Goal: Task Accomplishment & Management: Complete application form

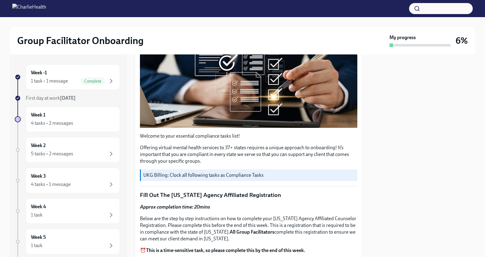
scroll to position [153, 0]
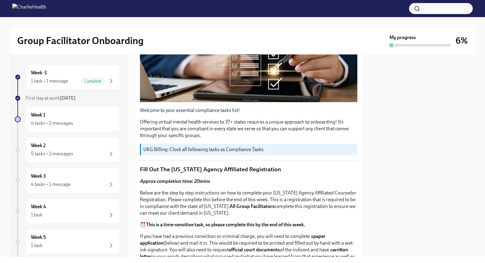
click at [231, 146] on p "UKG Billing: Clock all following tasks as Compliance Tasks" at bounding box center [248, 149] width 211 height 7
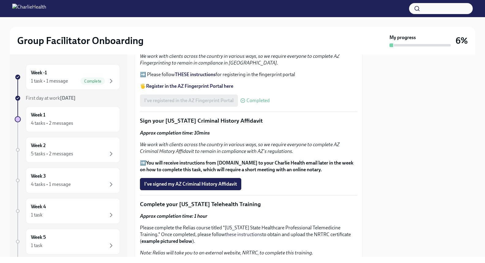
scroll to position [734, 0]
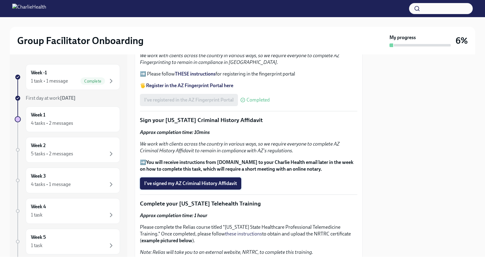
click at [177, 180] on span "I've signed my AZ Criminal History Affidavit" at bounding box center [190, 183] width 93 height 6
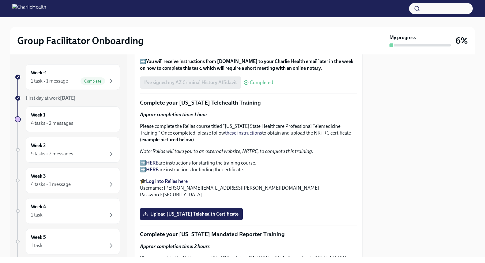
scroll to position [739, 0]
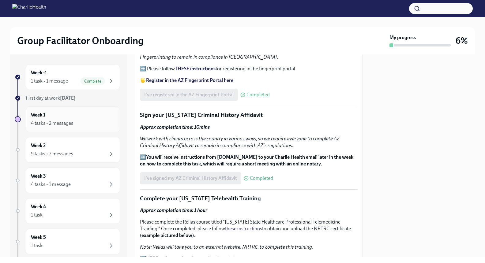
click at [68, 117] on div "Week 1 4 tasks • 2 messages" at bounding box center [73, 119] width 84 height 15
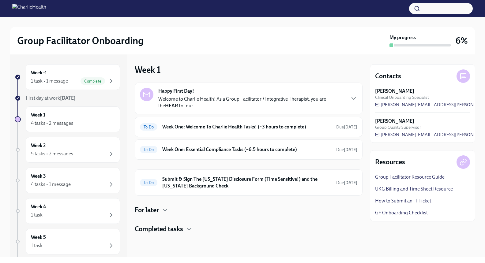
click at [152, 208] on h4 "For later" at bounding box center [147, 210] width 24 height 9
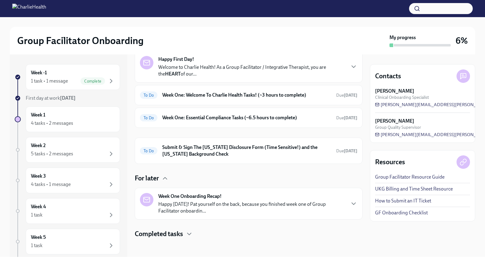
scroll to position [33, 0]
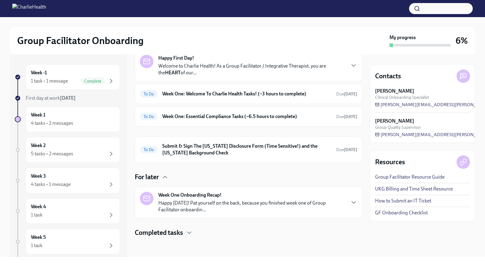
click at [158, 230] on h4 "Completed tasks" at bounding box center [159, 232] width 48 height 9
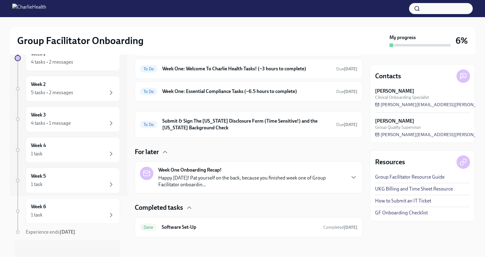
scroll to position [0, 0]
